Goal: Task Accomplishment & Management: Use online tool/utility

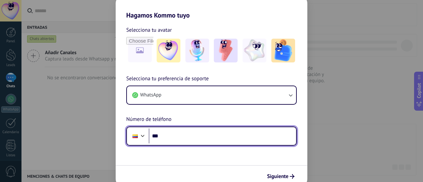
click at [210, 133] on input "***" at bounding box center [222, 136] width 147 height 15
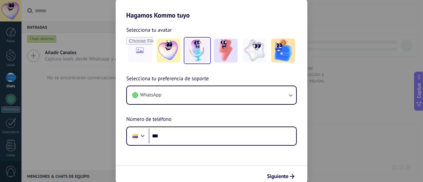
click at [206, 57] on img at bounding box center [197, 51] width 24 height 24
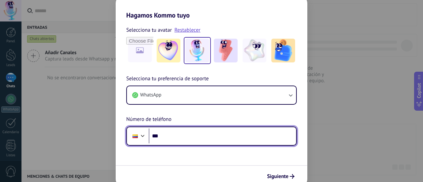
click at [190, 139] on input "***" at bounding box center [222, 136] width 147 height 15
type input "**********"
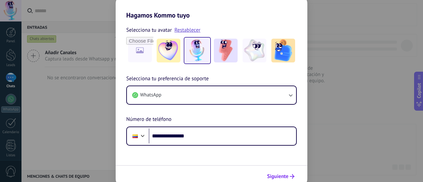
click at [286, 174] on span "Siguiente" at bounding box center [277, 176] width 21 height 5
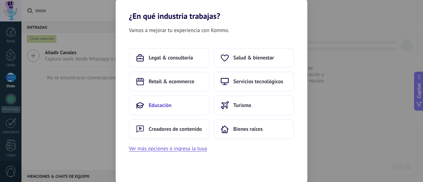
click at [169, 102] on span "Educación" at bounding box center [160, 105] width 23 height 7
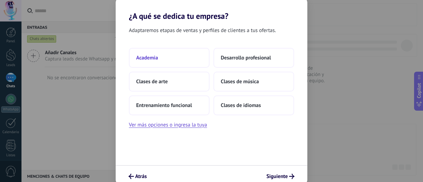
click at [154, 56] on span "Academia" at bounding box center [147, 58] width 22 height 7
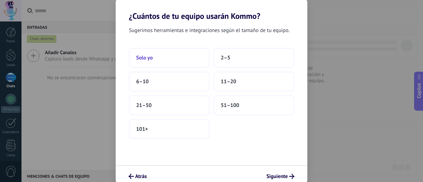
click at [166, 58] on button "Solo yo" at bounding box center [169, 58] width 81 height 20
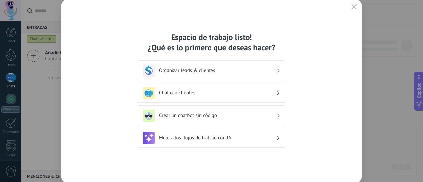
click at [275, 84] on div "Chat con clientes" at bounding box center [211, 93] width 147 height 20
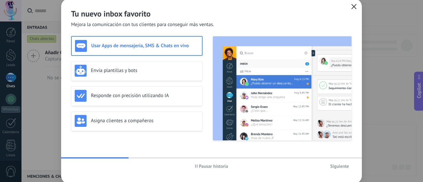
click at [356, 8] on icon "button" at bounding box center [353, 6] width 5 height 5
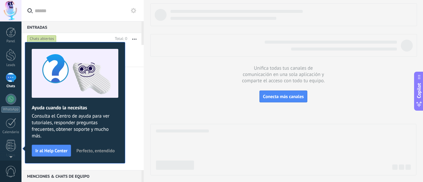
click at [102, 149] on span "Perfecto, entendido" at bounding box center [95, 150] width 38 height 5
click at [102, 149] on div "Añadir Canales Captura leads desde Whatsapp y más! No se encontraron conversaci…" at bounding box center [82, 107] width 122 height 125
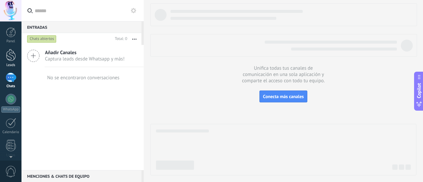
click at [13, 60] on div at bounding box center [11, 55] width 10 height 12
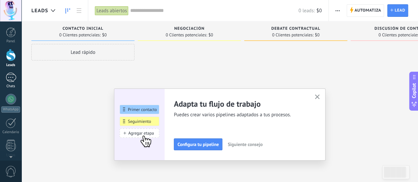
click at [9, 88] on div "Chats" at bounding box center [10, 86] width 19 height 4
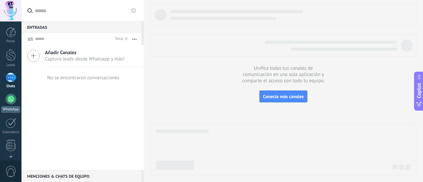
click at [10, 105] on link "WhatsApp" at bounding box center [10, 103] width 21 height 19
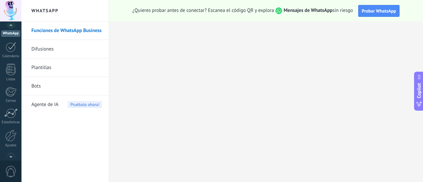
scroll to position [82, 0]
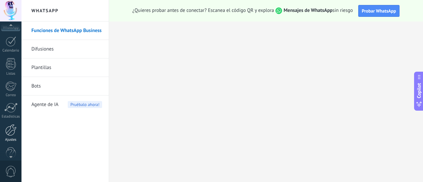
click at [11, 133] on div at bounding box center [10, 130] width 11 height 12
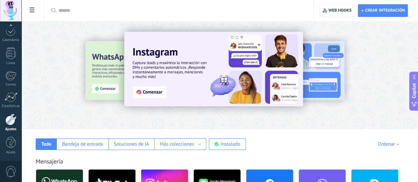
scroll to position [5, 0]
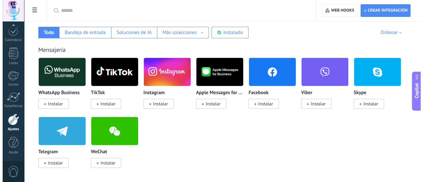
scroll to position [99, 0]
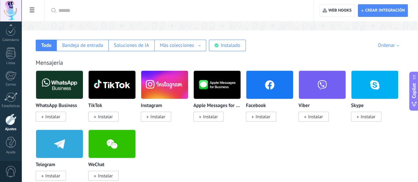
click at [83, 86] on img at bounding box center [59, 85] width 47 height 32
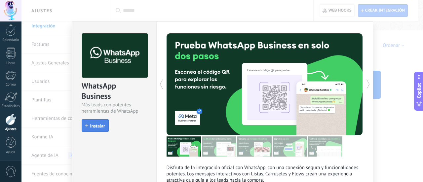
click at [95, 127] on span "Instalar" at bounding box center [97, 126] width 15 height 5
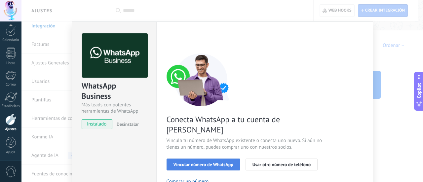
click at [203, 162] on span "Vincular número de WhatsApp" at bounding box center [204, 164] width 60 height 5
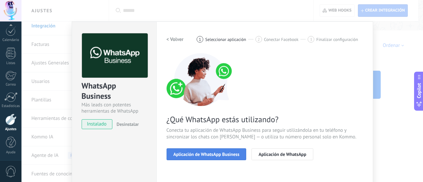
click at [211, 156] on span "Aplicación de WhatsApp Business" at bounding box center [207, 154] width 66 height 5
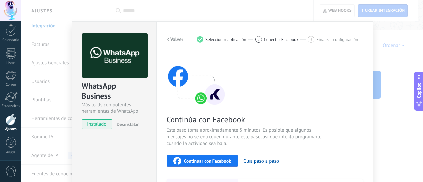
click at [210, 164] on div "Continuar con Facebook" at bounding box center [203, 161] width 58 height 8
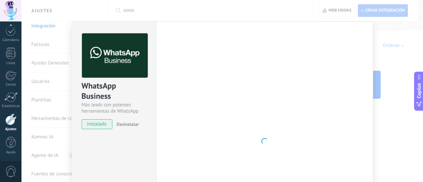
click at [120, 116] on div "WhatsApp Business Más leads con potentes herramientas de WhatsApp instalado Des…" at bounding box center [114, 78] width 84 height 113
click at [112, 111] on div "Más leads con potentes herramientas de WhatsApp" at bounding box center [114, 108] width 65 height 13
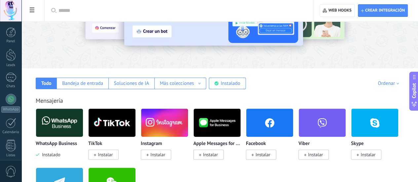
scroll to position [99, 0]
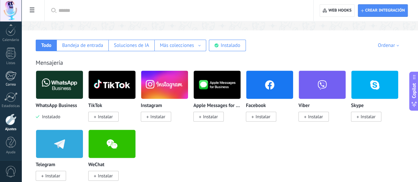
click at [14, 83] on div "Correo" at bounding box center [10, 85] width 19 height 4
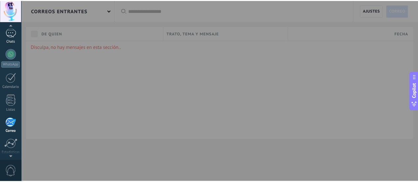
scroll to position [40, 0]
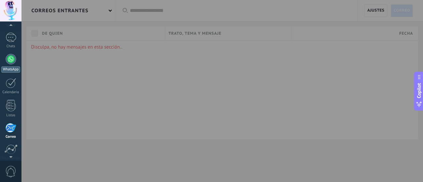
click at [11, 65] on link "WhatsApp" at bounding box center [10, 63] width 21 height 19
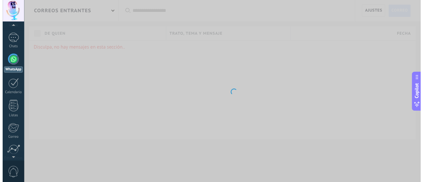
scroll to position [19, 0]
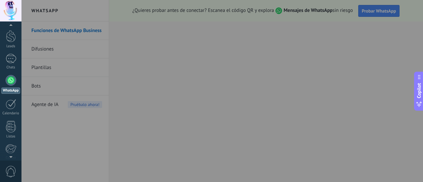
click at [50, 64] on div at bounding box center [232, 91] width 423 height 182
click at [9, 86] on link "WhatsApp" at bounding box center [10, 84] width 21 height 19
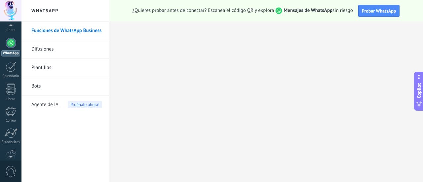
scroll to position [62, 0]
click at [12, 147] on div at bounding box center [10, 150] width 11 height 12
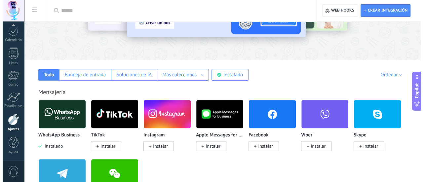
scroll to position [103, 0]
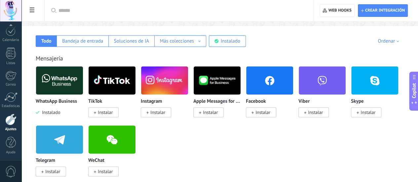
click at [83, 83] on img at bounding box center [59, 80] width 47 height 32
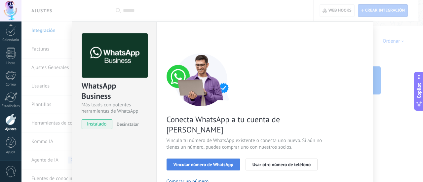
click at [205, 162] on span "Vincular número de WhatsApp" at bounding box center [204, 164] width 60 height 5
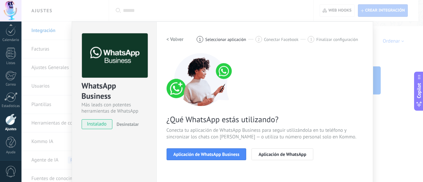
click at [205, 153] on span "Aplicación de WhatsApp Business" at bounding box center [207, 154] width 66 height 5
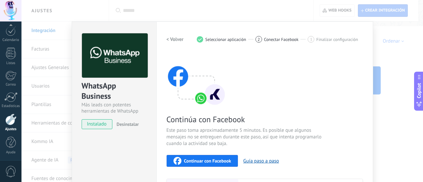
click at [200, 159] on span "Continuar con Facebook" at bounding box center [207, 161] width 47 height 5
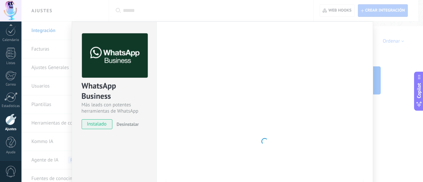
click at [211, 59] on div at bounding box center [265, 141] width 196 height 216
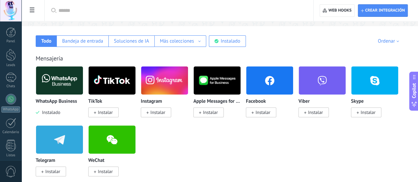
click at [83, 84] on img at bounding box center [59, 80] width 47 height 32
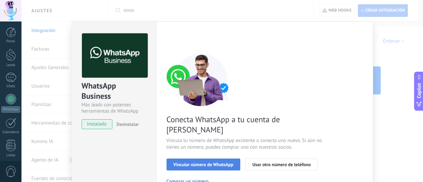
click at [219, 162] on span "Vincular número de WhatsApp" at bounding box center [204, 164] width 60 height 5
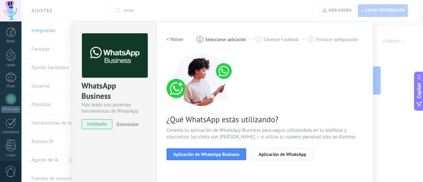
click at [219, 155] on span "Aplicación de WhatsApp Business" at bounding box center [207, 154] width 66 height 5
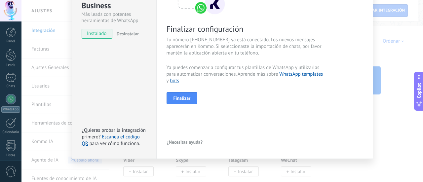
scroll to position [92, 0]
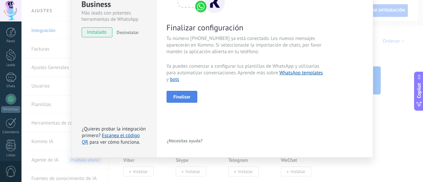
click at [179, 96] on span "Finalizar" at bounding box center [182, 97] width 17 height 5
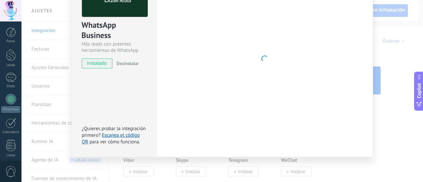
scroll to position [61, 0]
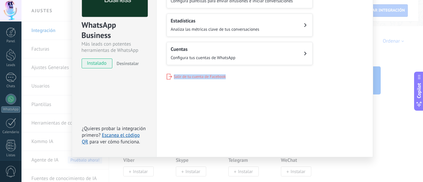
drag, startPoint x: 354, startPoint y: 66, endPoint x: 353, endPoint y: 44, distance: 22.2
click at [352, 44] on div "Gestiona tu WhatsApp Business Plantillas Configura plantillas para enviar difus…" at bounding box center [265, 26] width 196 height 107
click at [353, 44] on div "Plantillas Configura plantillas para enviar difusiones e iniciar conversaciones…" at bounding box center [265, 25] width 196 height 80
drag, startPoint x: 423, startPoint y: 60, endPoint x: 422, endPoint y: 39, distance: 21.5
click at [418, 39] on div "WhatsApp Business Más leads con potentes herramientas de WhatsApp instalado Des…" at bounding box center [222, 91] width 402 height 182
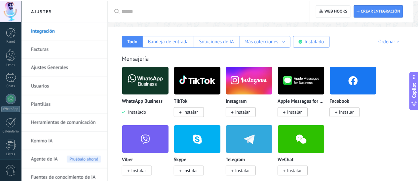
scroll to position [0, 0]
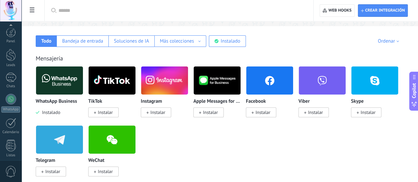
click at [15, 109] on div "Panel Leads Chats WhatsApp Clientes" at bounding box center [10, 140] width 21 height 226
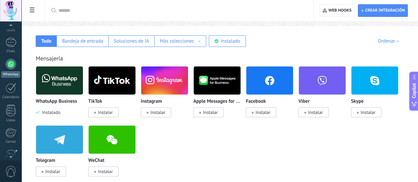
click at [10, 68] on div at bounding box center [11, 64] width 11 height 11
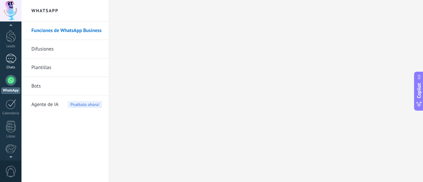
click at [13, 59] on div at bounding box center [11, 59] width 11 height 10
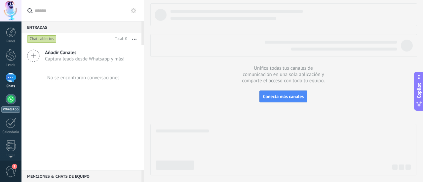
click at [11, 103] on div at bounding box center [11, 99] width 11 height 11
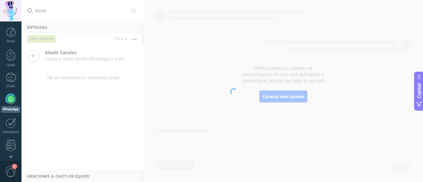
scroll to position [19, 0]
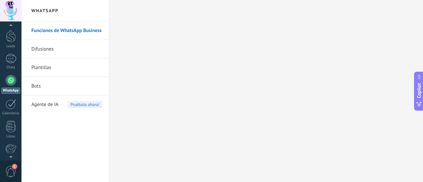
click at [39, 87] on link "Bots" at bounding box center [66, 86] width 71 height 19
click at [12, 61] on div at bounding box center [11, 59] width 11 height 10
